Goal: Information Seeking & Learning: Learn about a topic

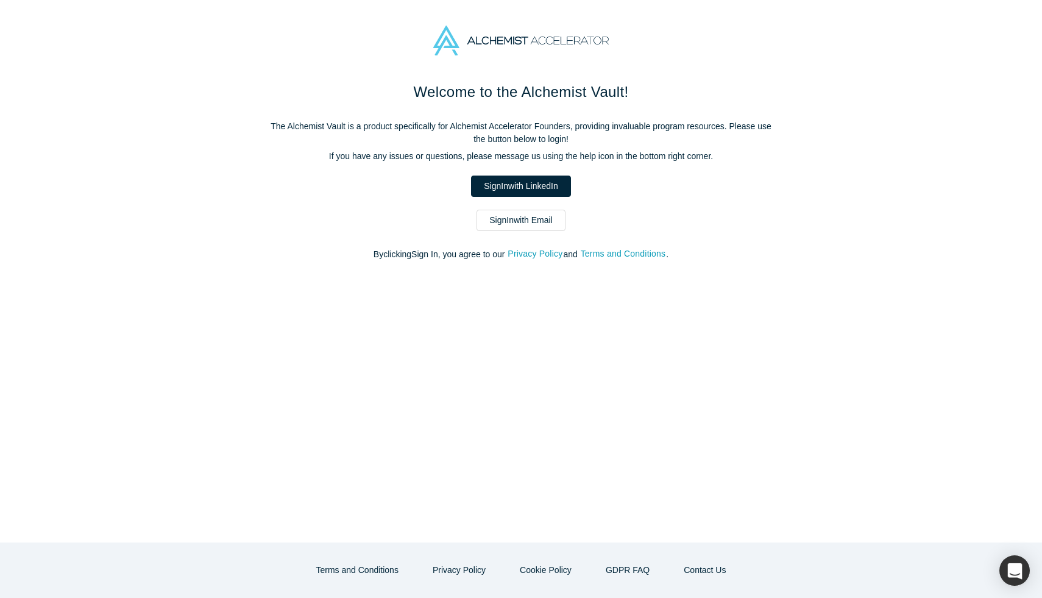
click at [538, 175] on div "Welcome to the Alchemist Vault! The Alchemist Vault is a product specifically f…" at bounding box center [521, 177] width 512 height 193
click at [537, 177] on link "Sign In with LinkedIn" at bounding box center [520, 186] width 99 height 21
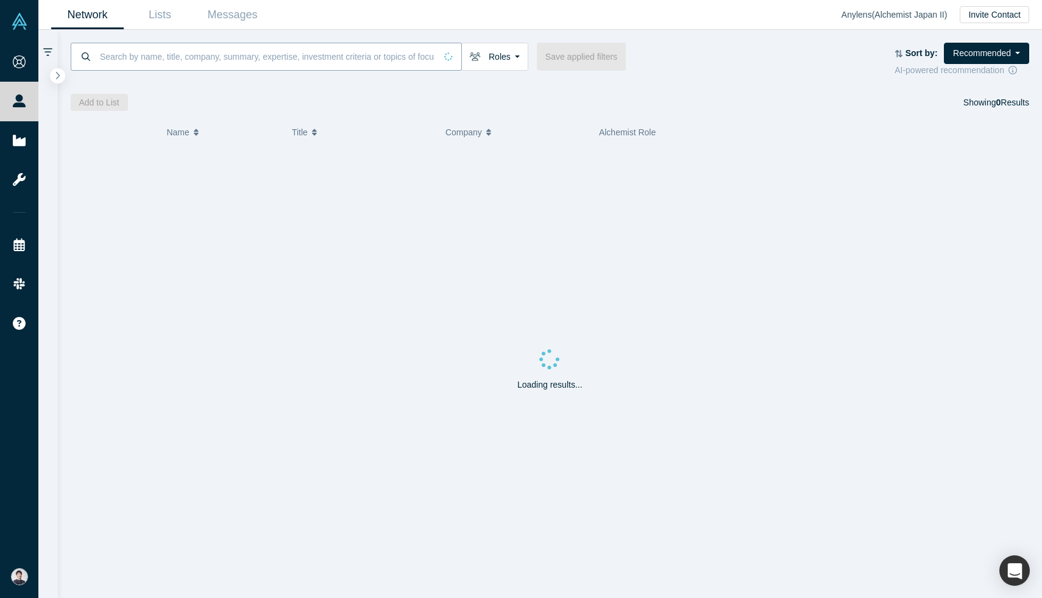
click at [152, 56] on input at bounding box center [267, 56] width 337 height 29
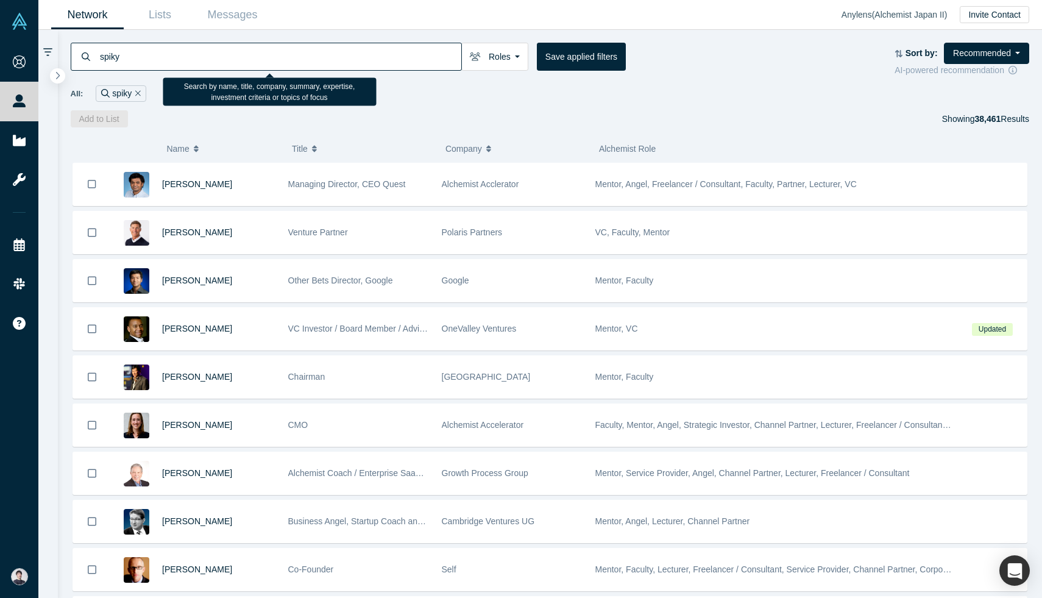
type input "spiky"
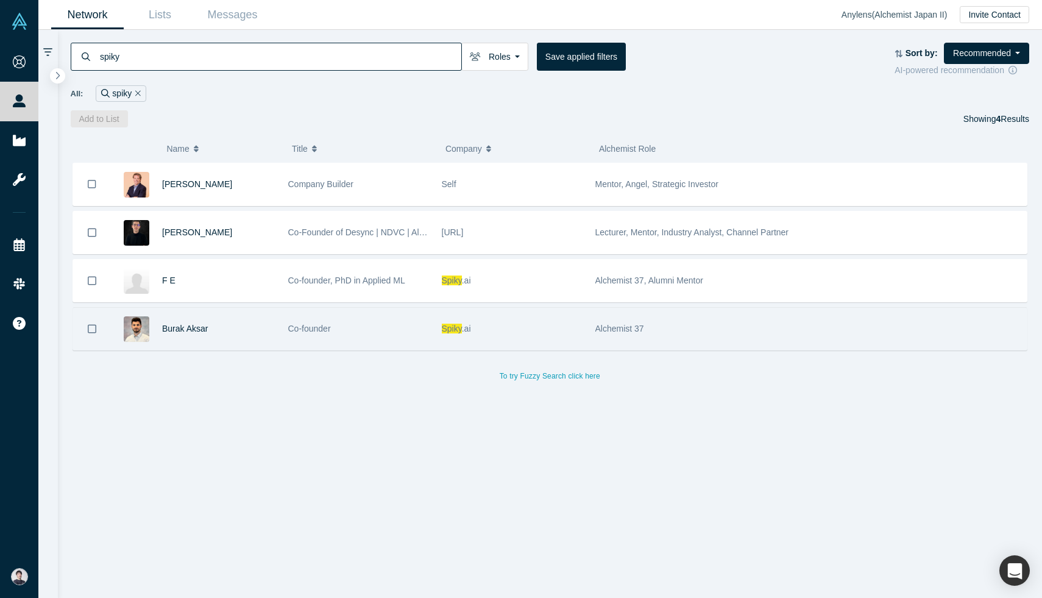
click at [313, 332] on span "Co-founder" at bounding box center [309, 329] width 43 height 10
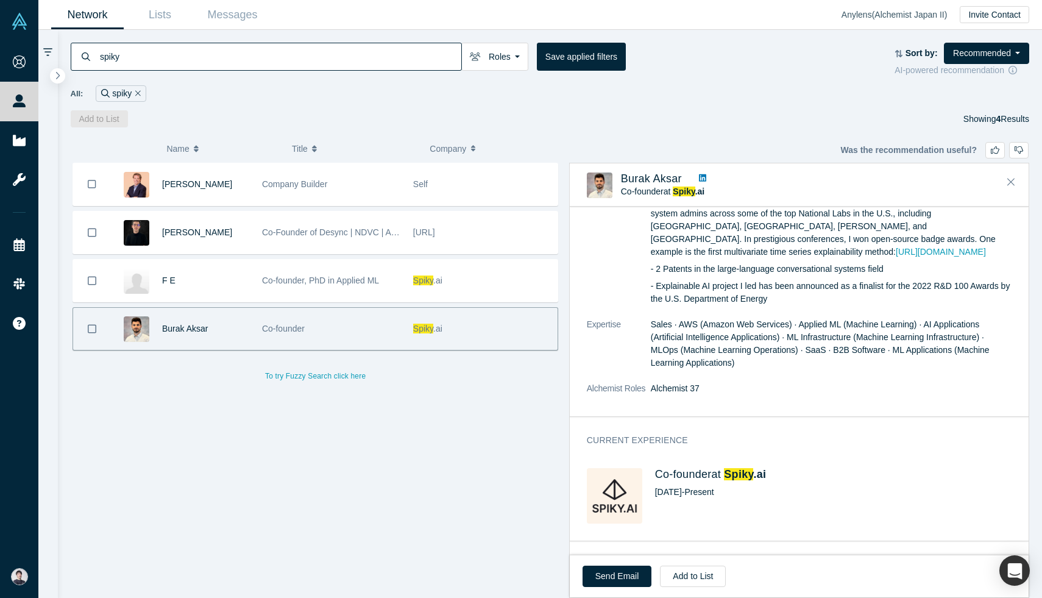
scroll to position [320, 0]
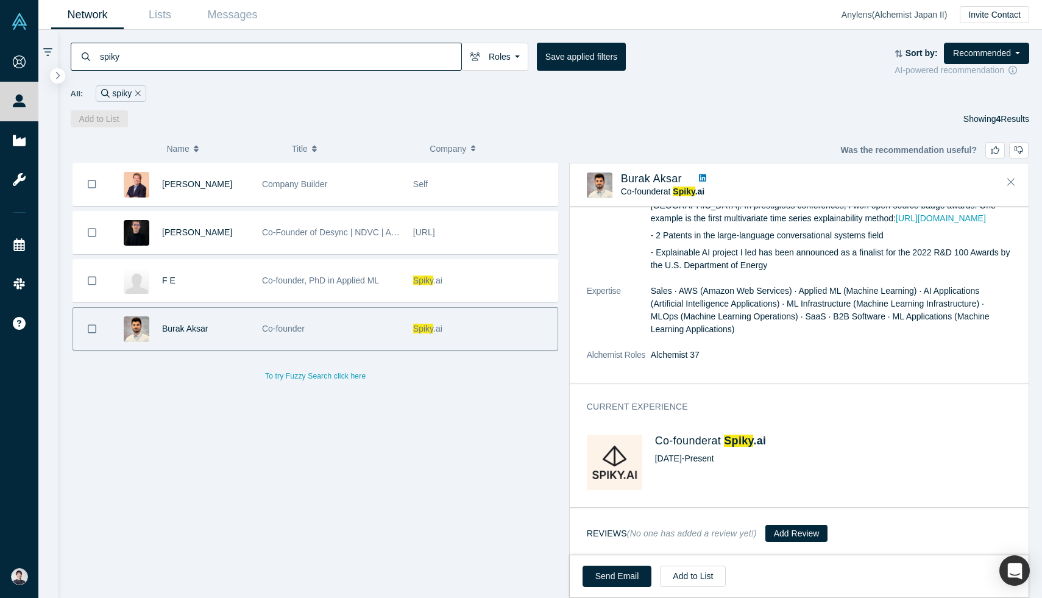
click at [702, 440] on h4 "Co-founder at Spiky .ai" at bounding box center [833, 441] width 357 height 13
click at [771, 439] on h4 "Co-founder at Spiky .ai" at bounding box center [833, 441] width 357 height 13
click at [759, 439] on span ".ai" at bounding box center [759, 441] width 13 height 12
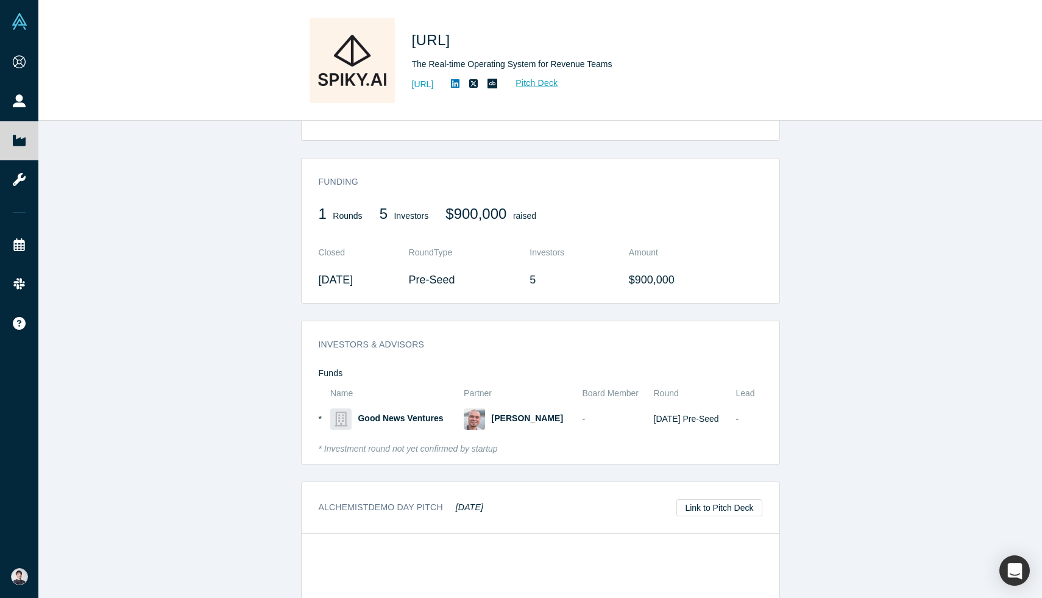
scroll to position [619, 0]
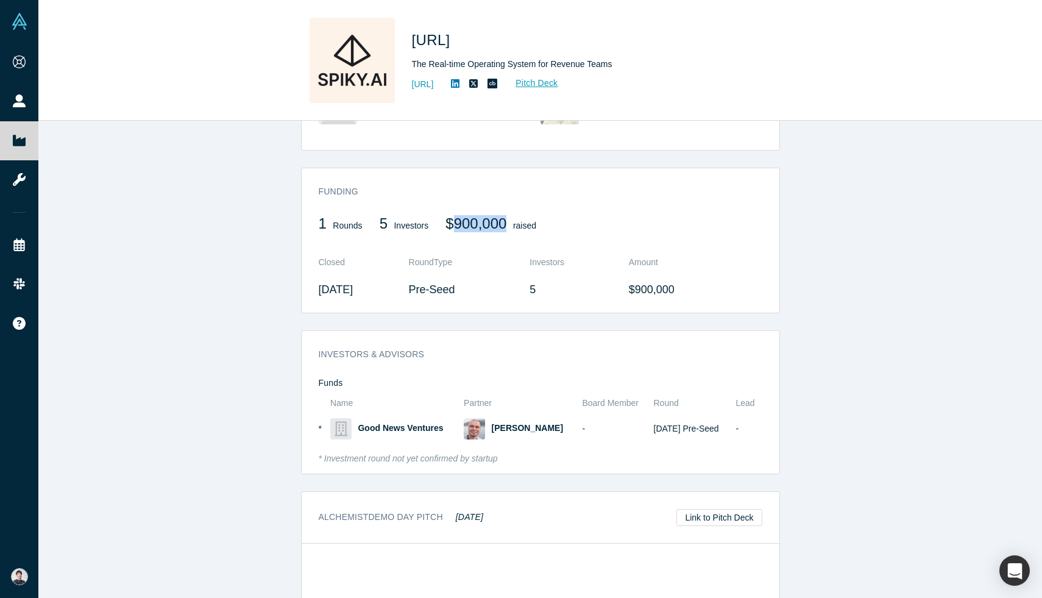
drag, startPoint x: 507, startPoint y: 219, endPoint x: 457, endPoint y: 222, distance: 49.4
click at [457, 222] on span "$900,000" at bounding box center [476, 223] width 61 height 16
copy span "900,000"
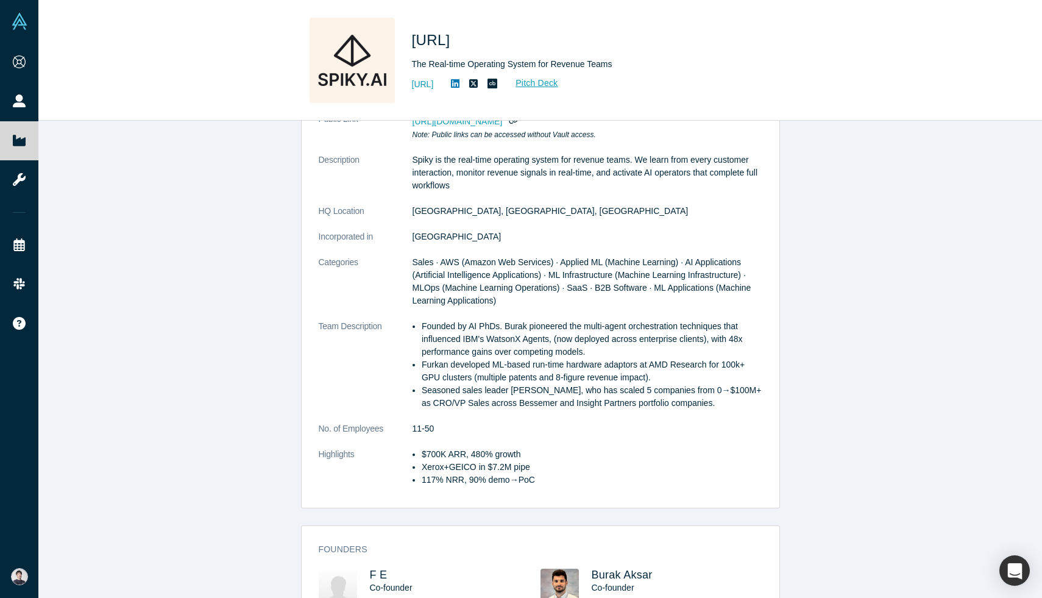
scroll to position [173, 0]
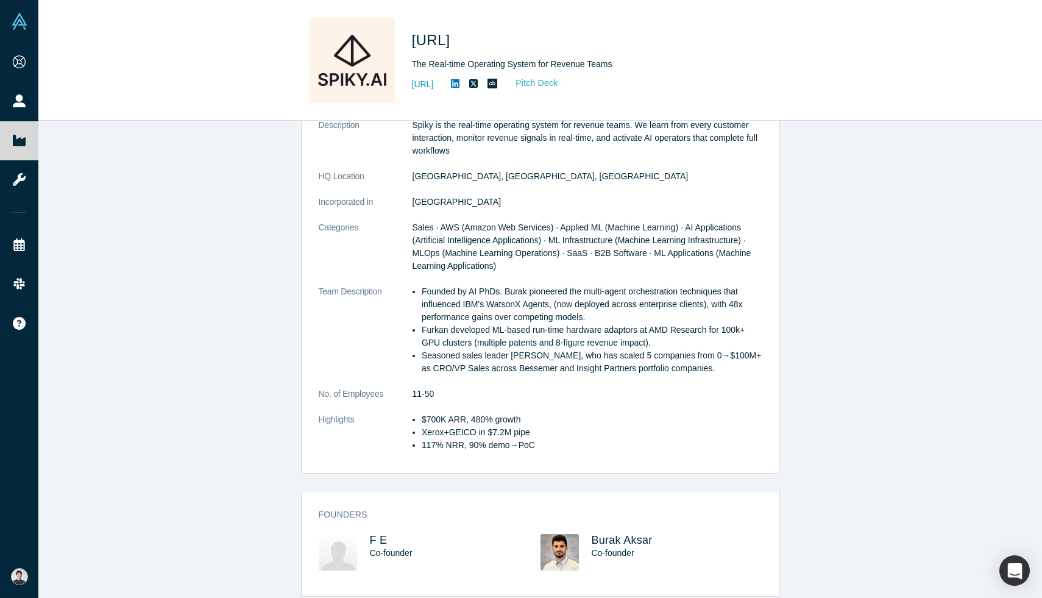
click at [580, 76] on div "[URL] The Real-time Operating System for Revenue Teams [URL] Pitch Deck" at bounding box center [582, 60] width 341 height 85
click at [558, 87] on link "Pitch Deck" at bounding box center [530, 83] width 56 height 14
